Goal: Find specific page/section: Find specific page/section

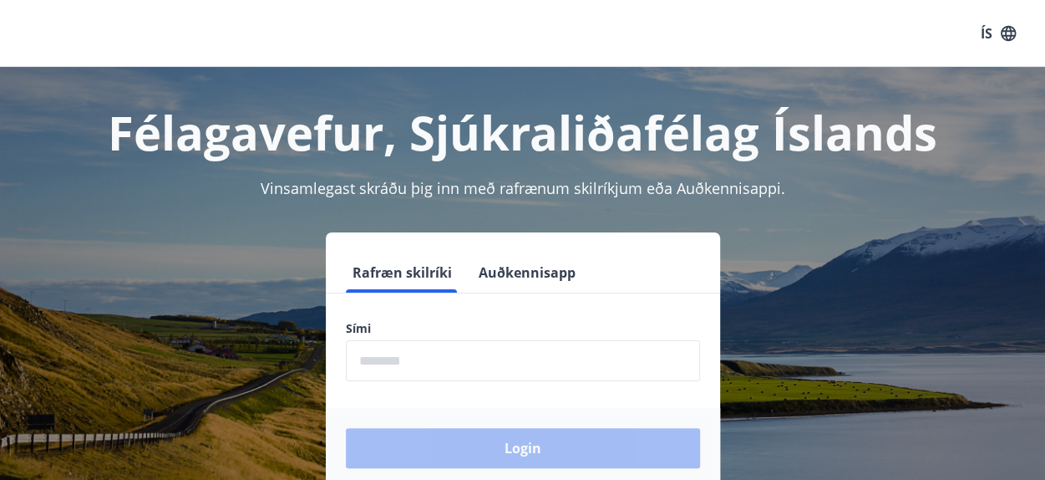
click at [418, 372] on input "phone" at bounding box center [523, 360] width 354 height 41
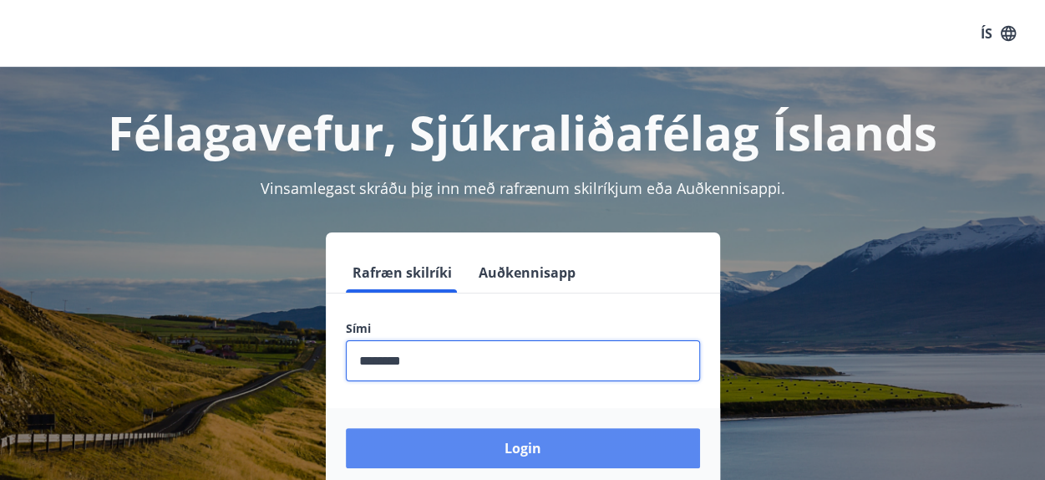
type input "********"
click at [527, 450] on button "Login" at bounding box center [523, 448] width 354 height 40
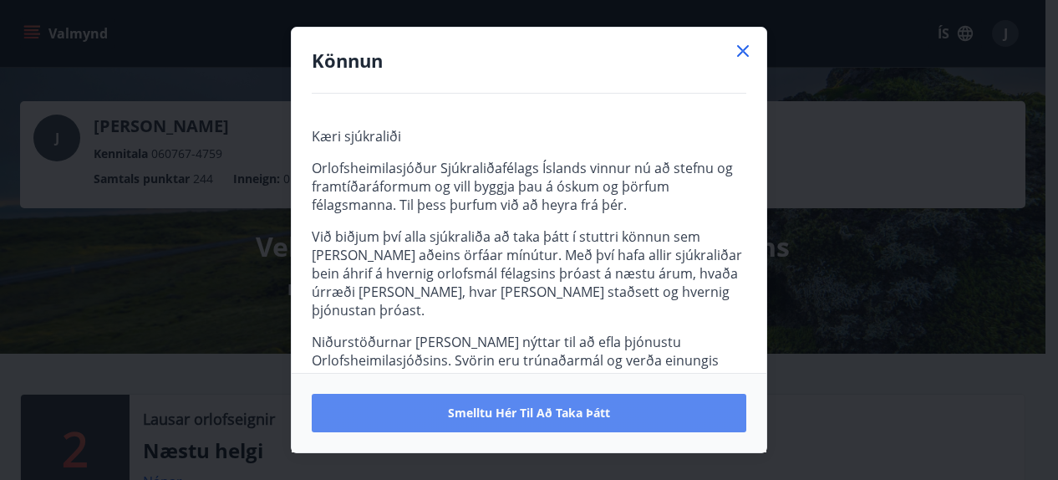
click at [516, 406] on span "Smelltu hér til að taka þátt" at bounding box center [529, 412] width 162 height 17
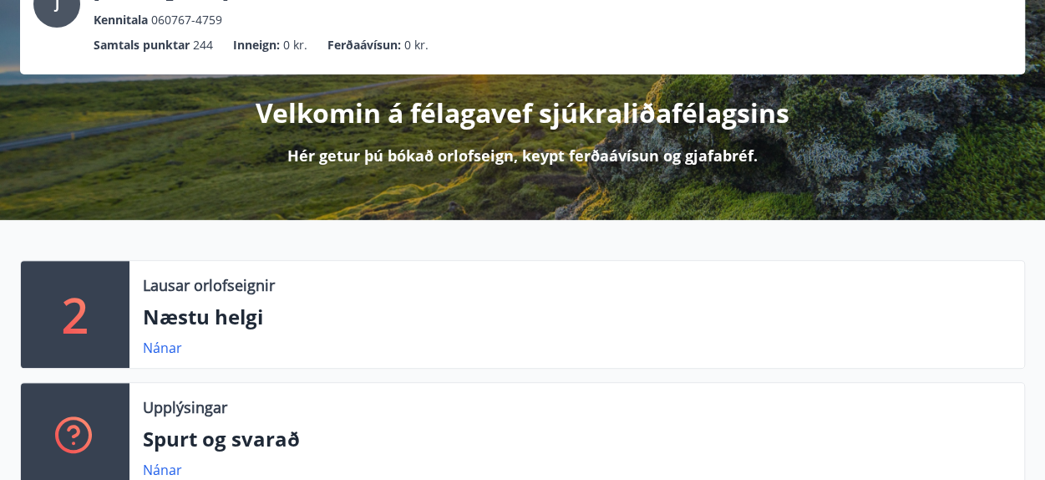
scroll to position [167, 0]
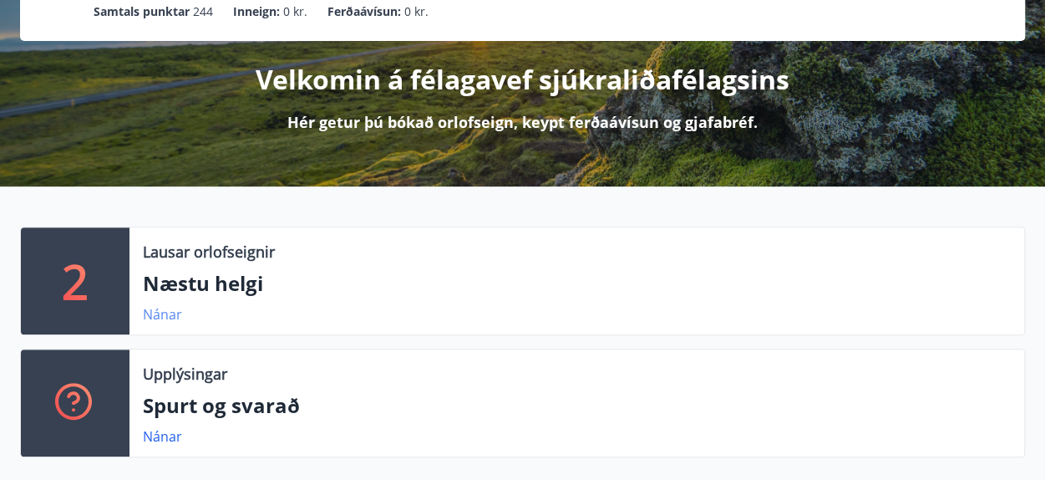
click at [170, 316] on link "Nánar" at bounding box center [162, 314] width 39 height 18
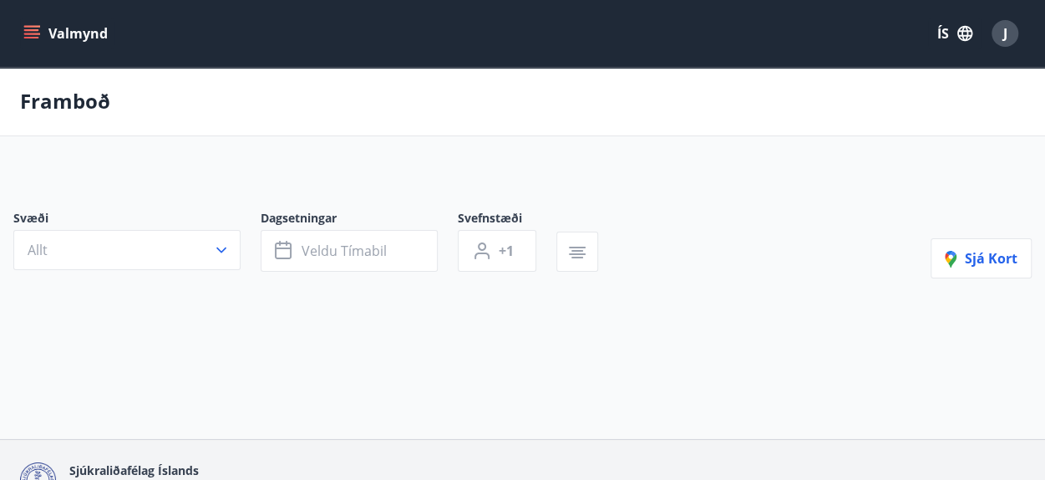
type input "*"
